Goal: Navigation & Orientation: Find specific page/section

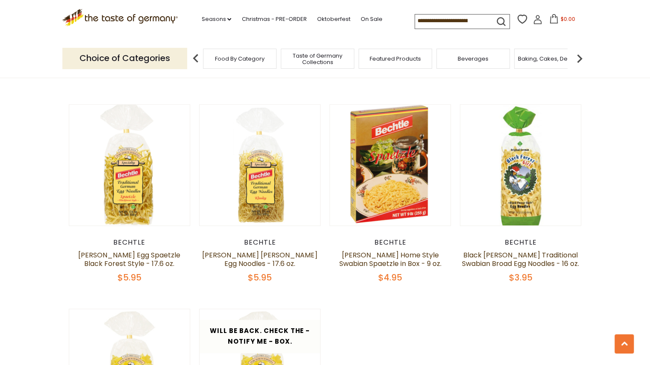
scroll to position [461, 0]
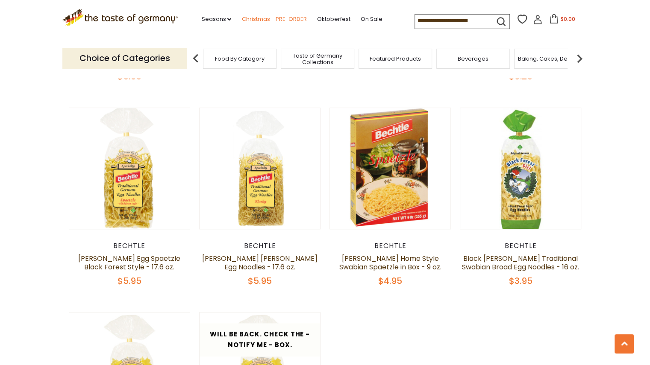
click at [275, 20] on link "Christmas - PRE-ORDER" at bounding box center [273, 19] width 65 height 9
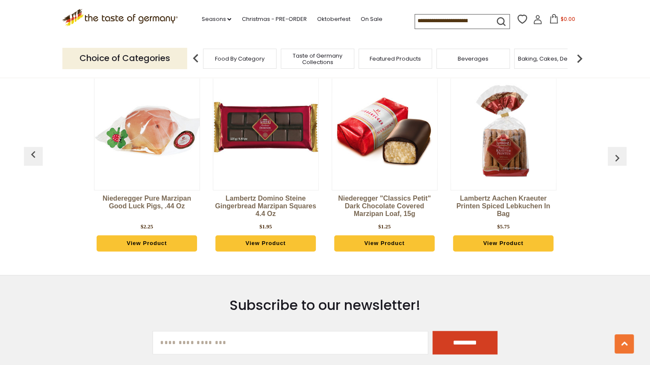
scroll to position [2288, 0]
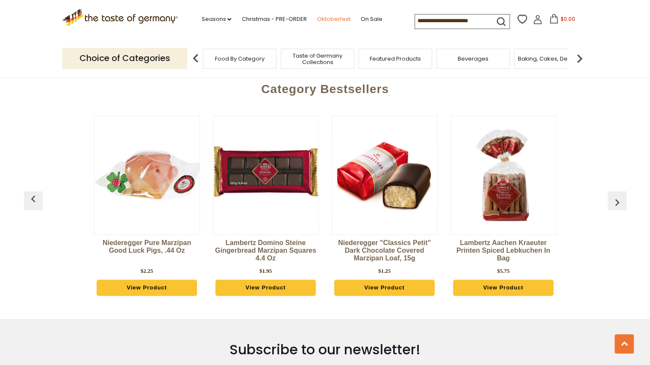
click at [335, 17] on link "Oktoberfest" at bounding box center [332, 19] width 33 height 9
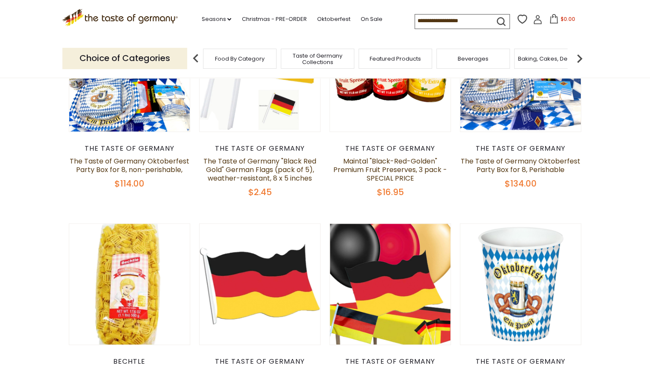
scroll to position [410, 0]
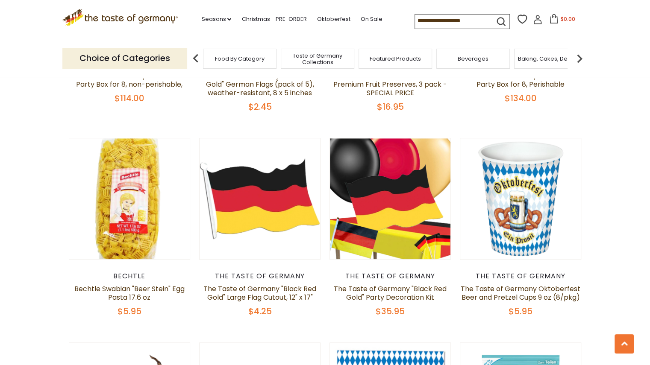
click at [121, 20] on icon ".st0{fill:#EDD300;} .st1{fill:#D33E21;}" at bounding box center [120, 18] width 116 height 18
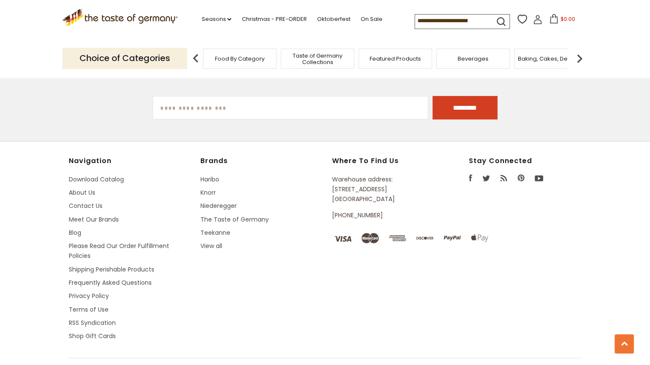
scroll to position [1516, 0]
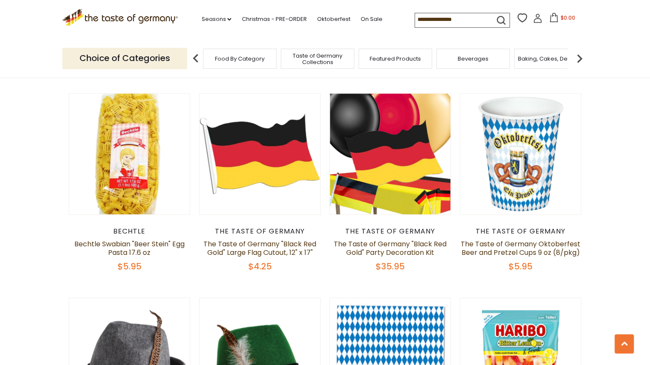
scroll to position [410, 0]
